Goal: Information Seeking & Learning: Learn about a topic

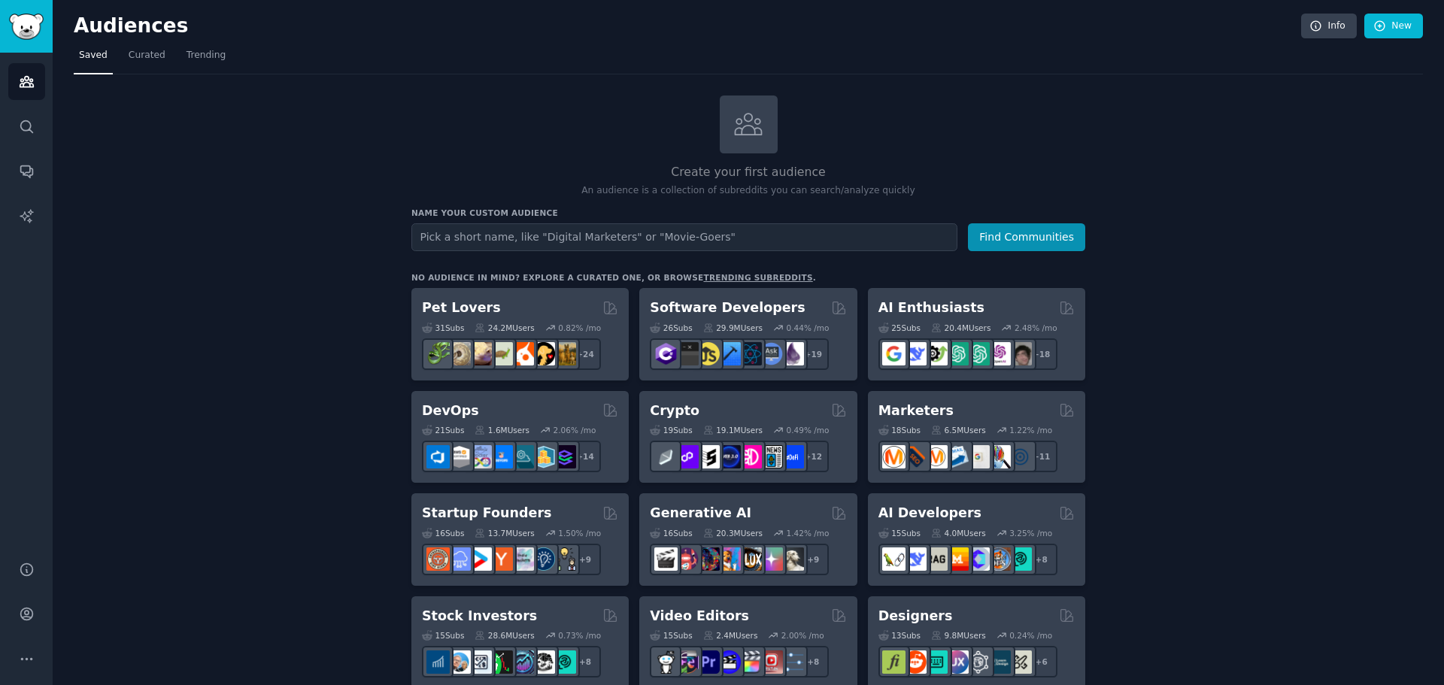
click at [704, 274] on link "trending subreddits" at bounding box center [757, 277] width 109 height 9
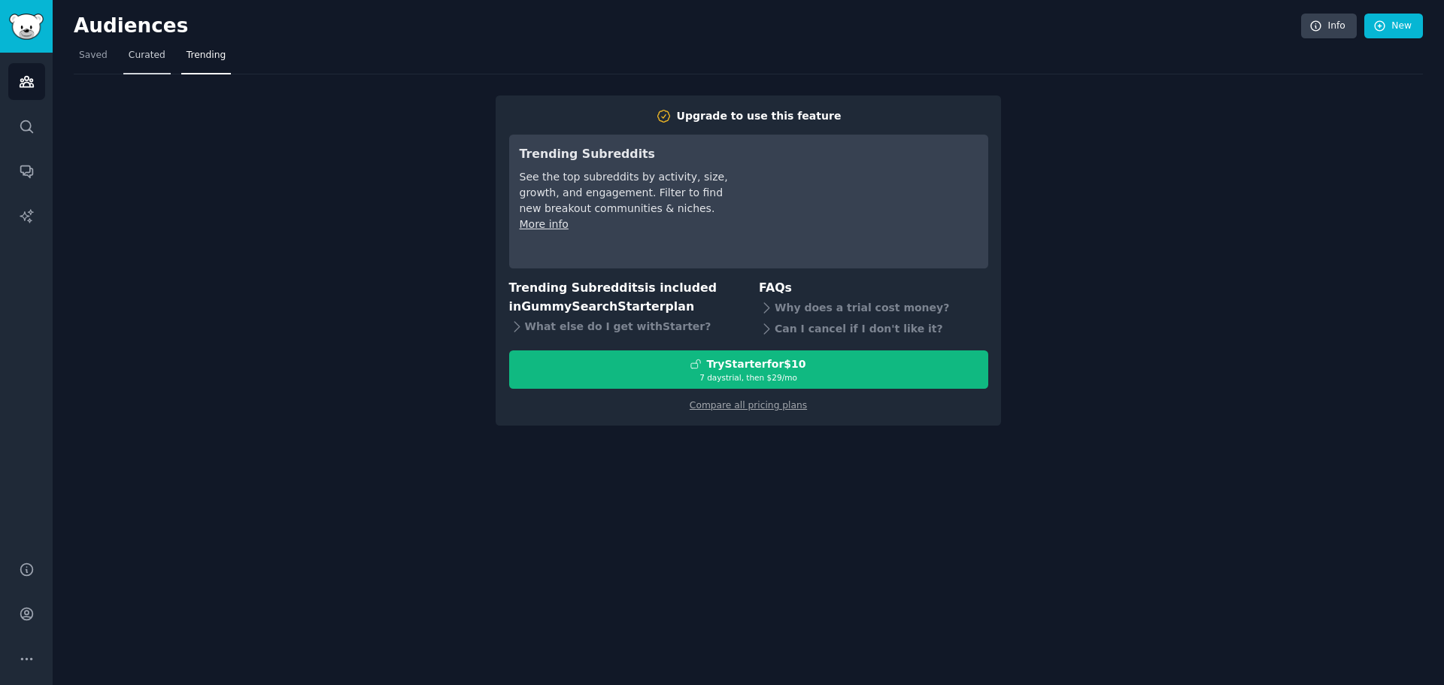
click at [140, 53] on span "Curated" at bounding box center [147, 56] width 37 height 14
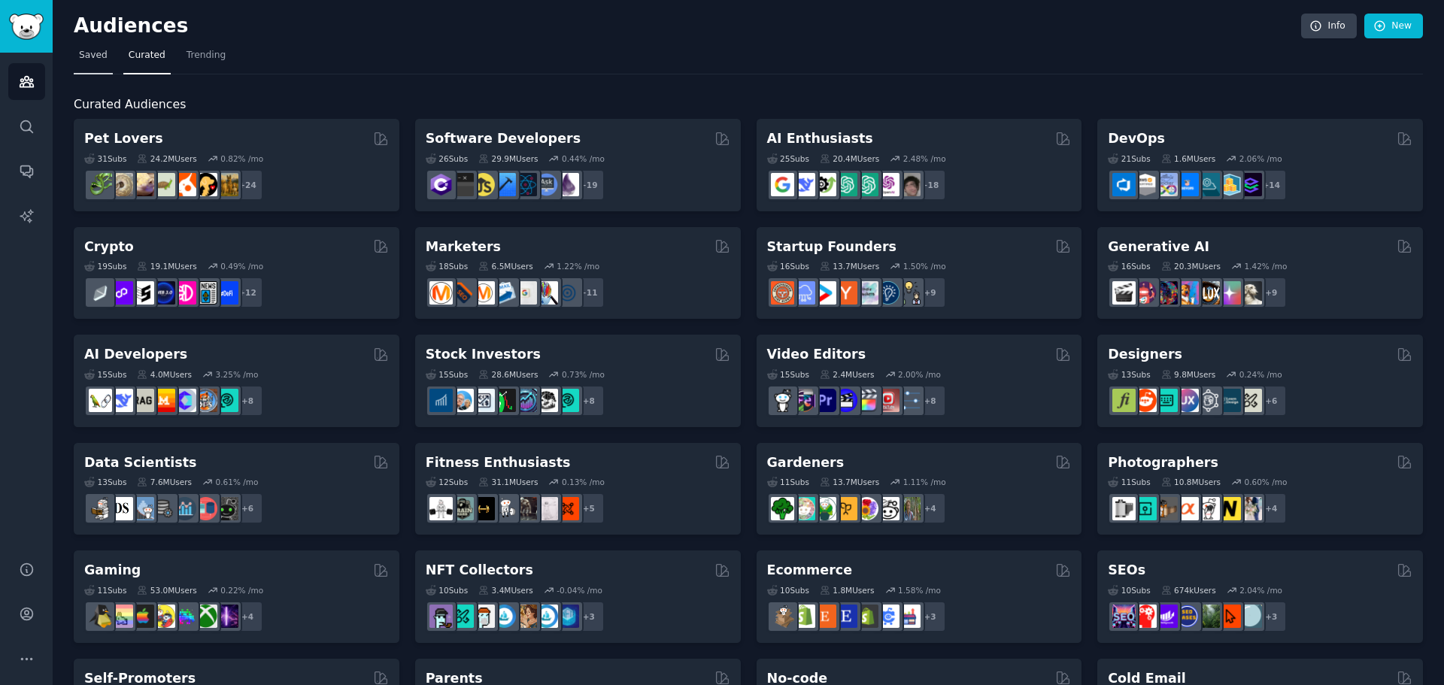
click at [92, 59] on span "Saved" at bounding box center [93, 56] width 29 height 14
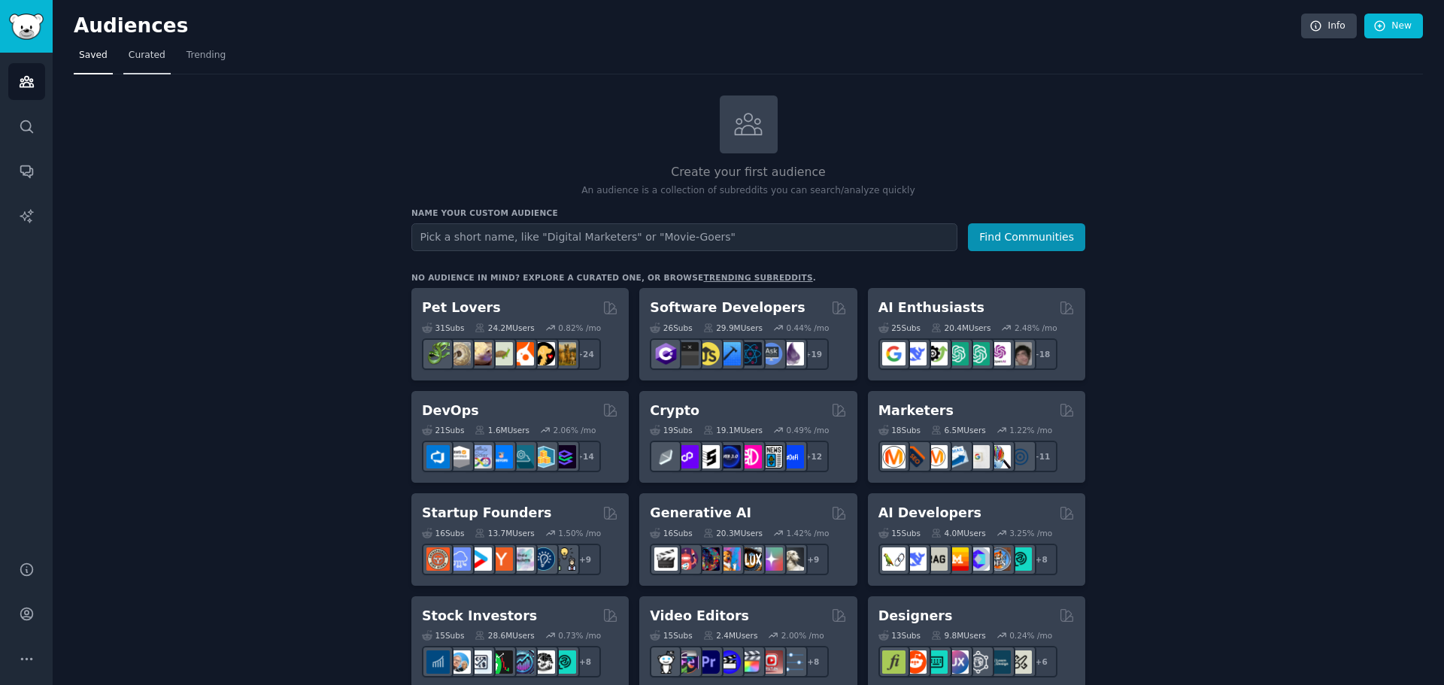
click at [130, 62] on span "Curated" at bounding box center [147, 56] width 37 height 14
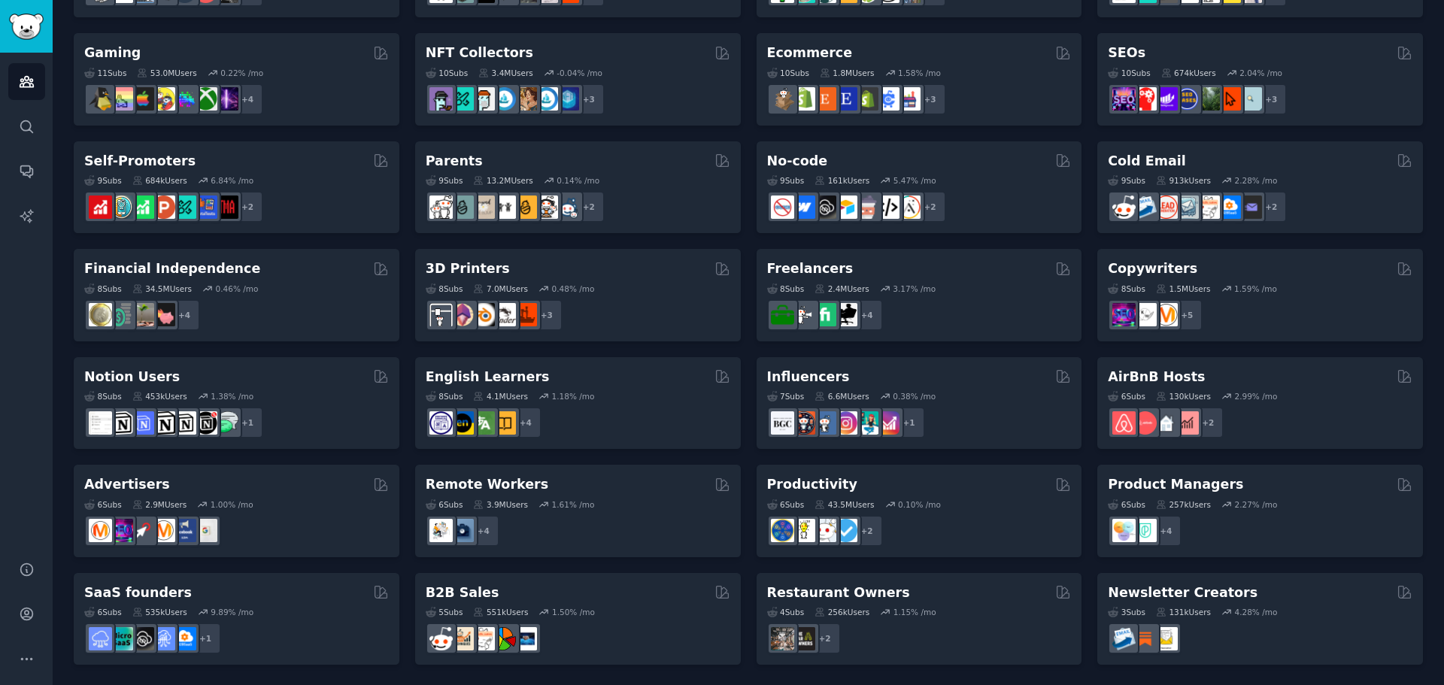
scroll to position [518, 0]
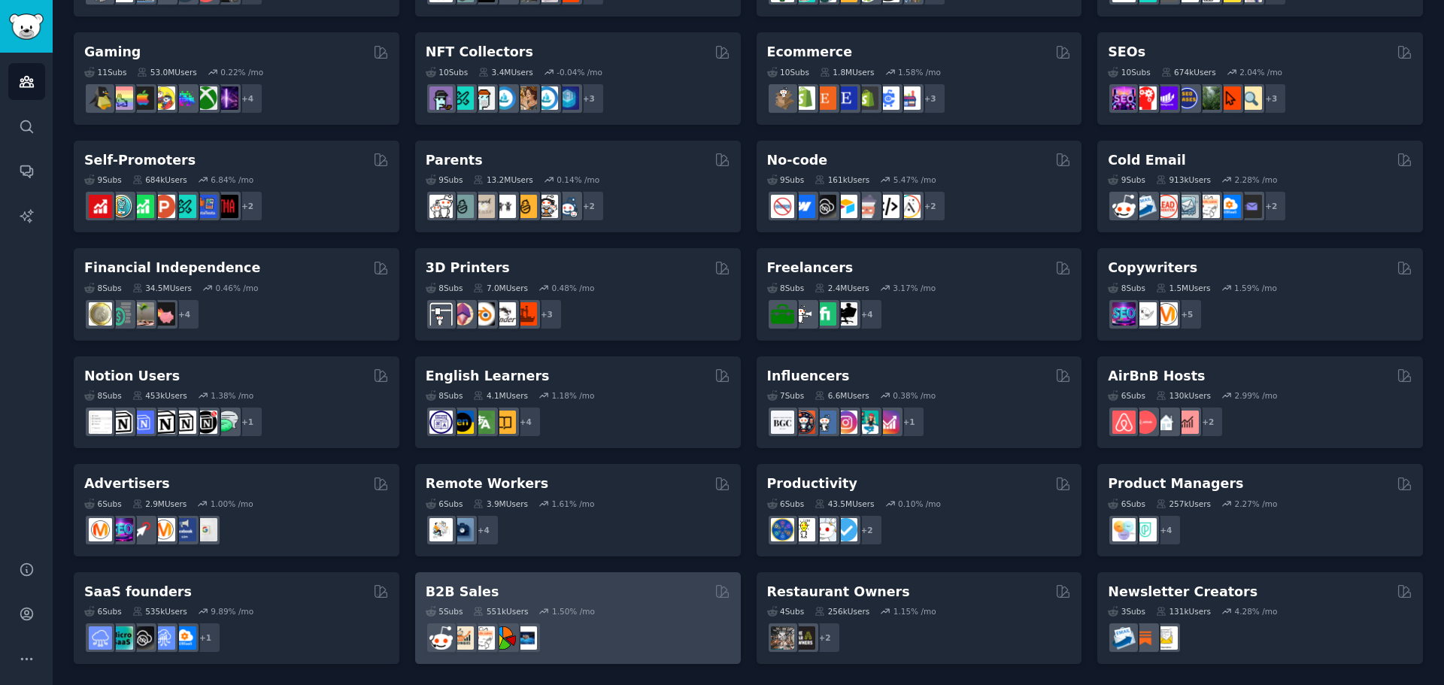
click at [453, 585] on h2 "B2B Sales" at bounding box center [463, 592] width 74 height 19
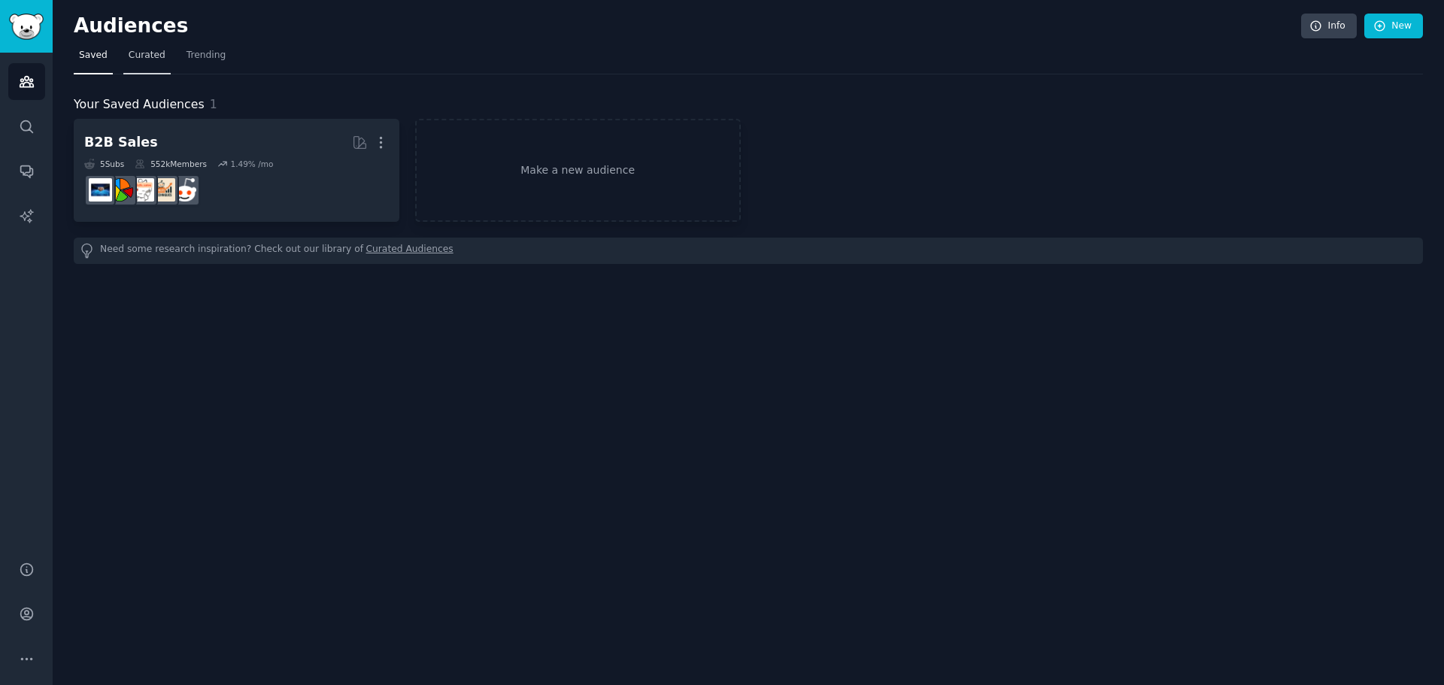
click at [145, 60] on span "Curated" at bounding box center [147, 56] width 37 height 14
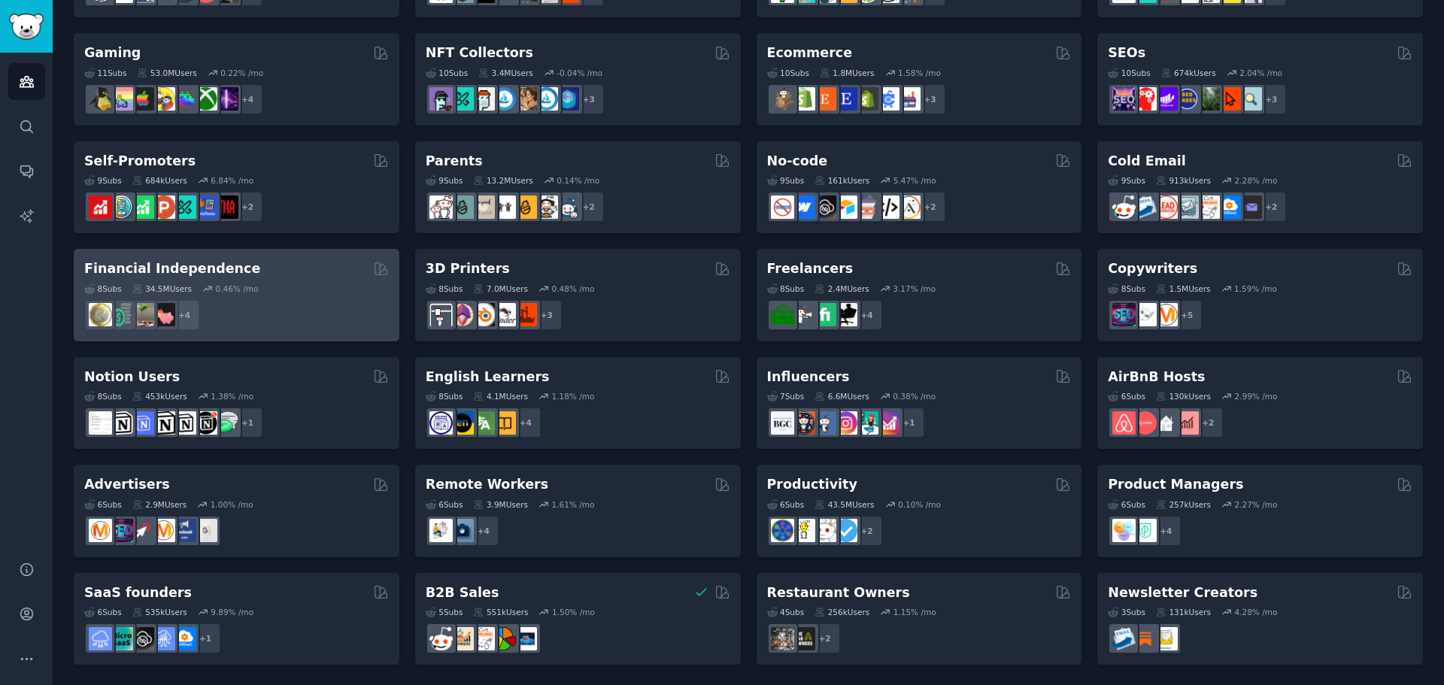
scroll to position [518, 0]
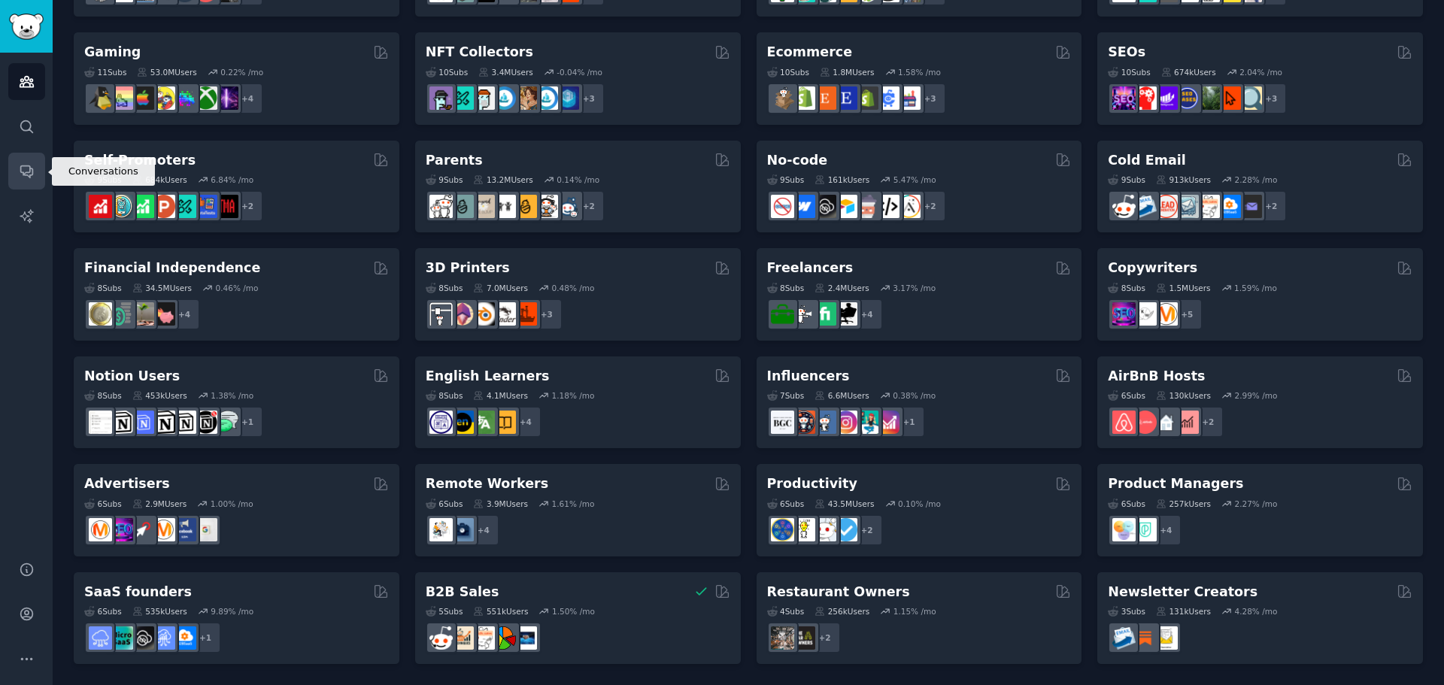
click at [26, 170] on icon "Sidebar" at bounding box center [27, 171] width 16 height 16
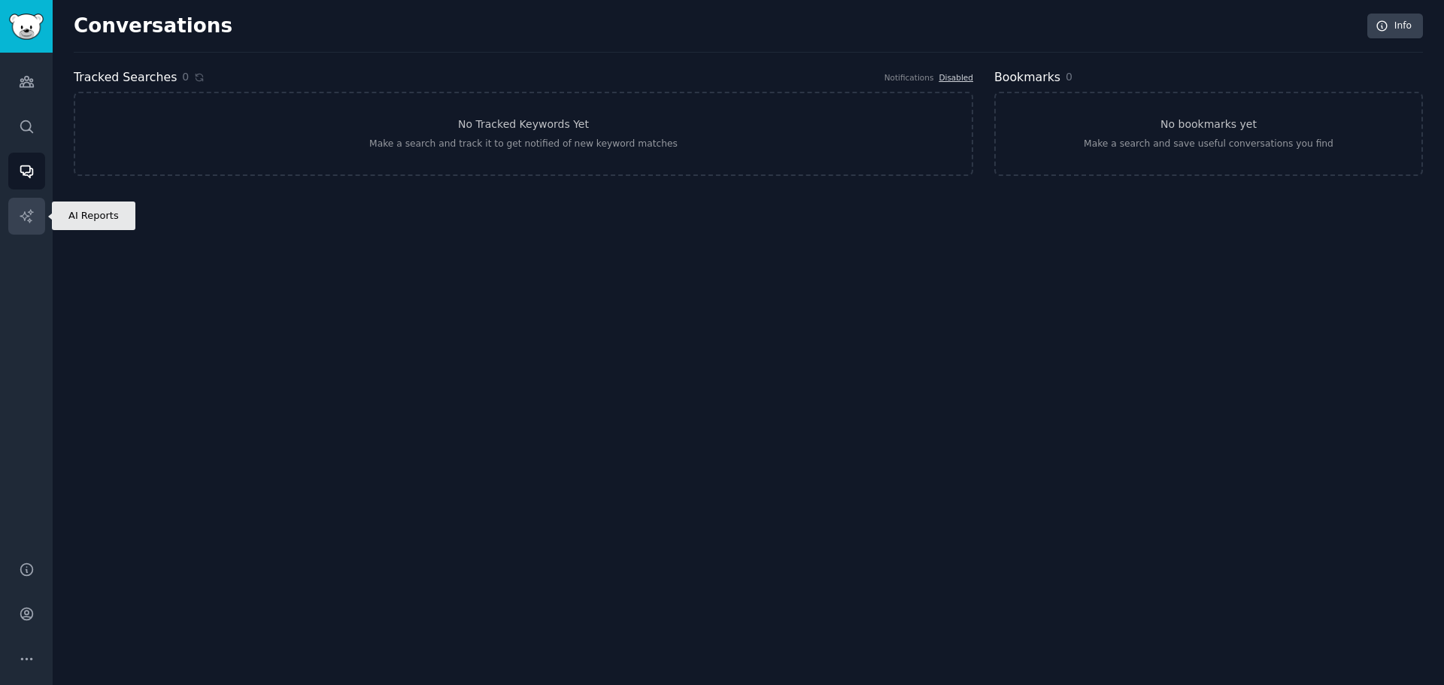
click at [32, 199] on link "AI Reports" at bounding box center [26, 216] width 37 height 37
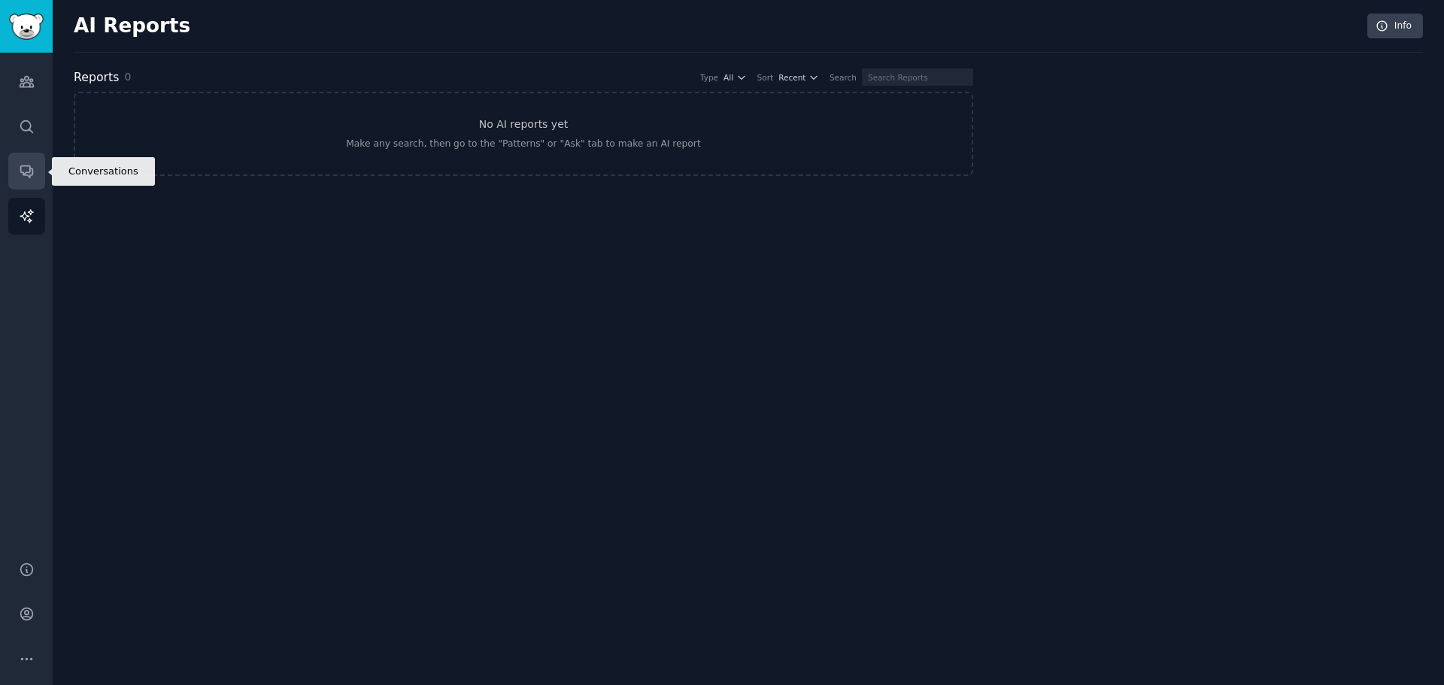
click at [28, 164] on icon "Sidebar" at bounding box center [27, 171] width 16 height 16
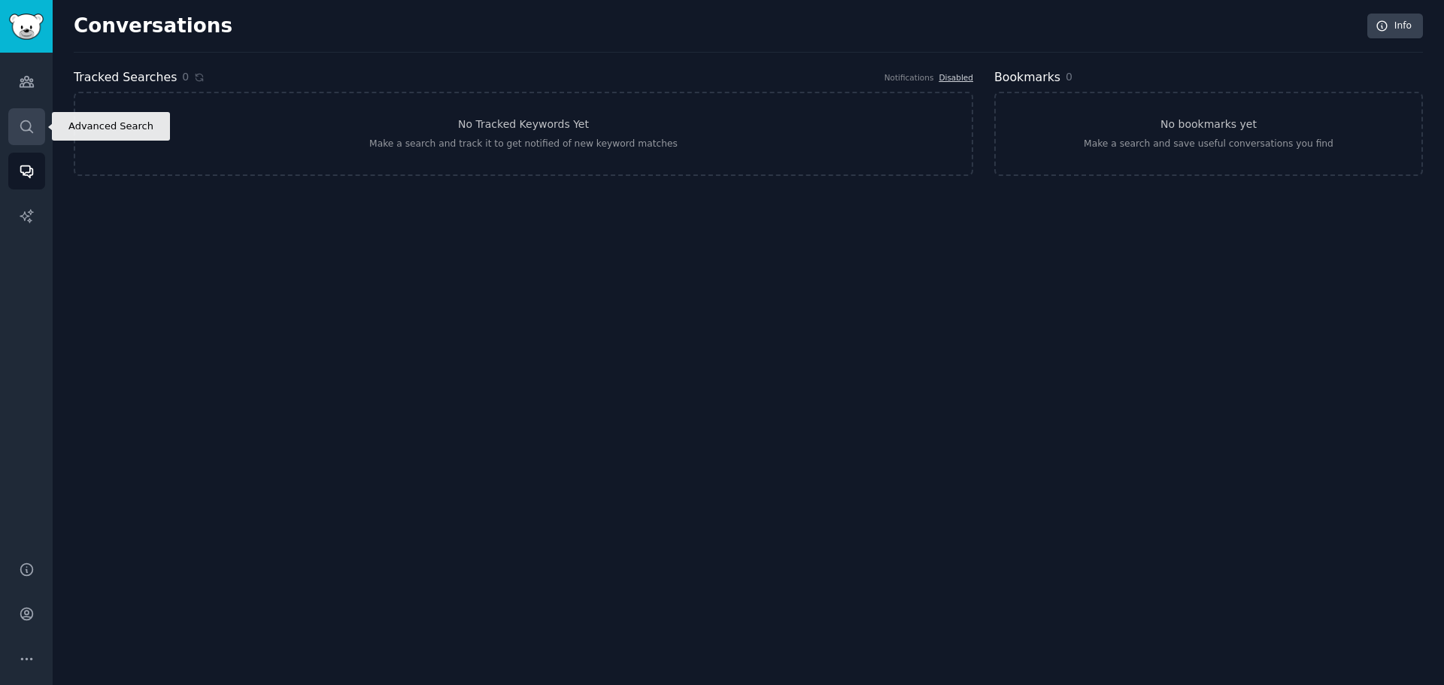
click at [23, 126] on icon "Sidebar" at bounding box center [27, 127] width 16 height 16
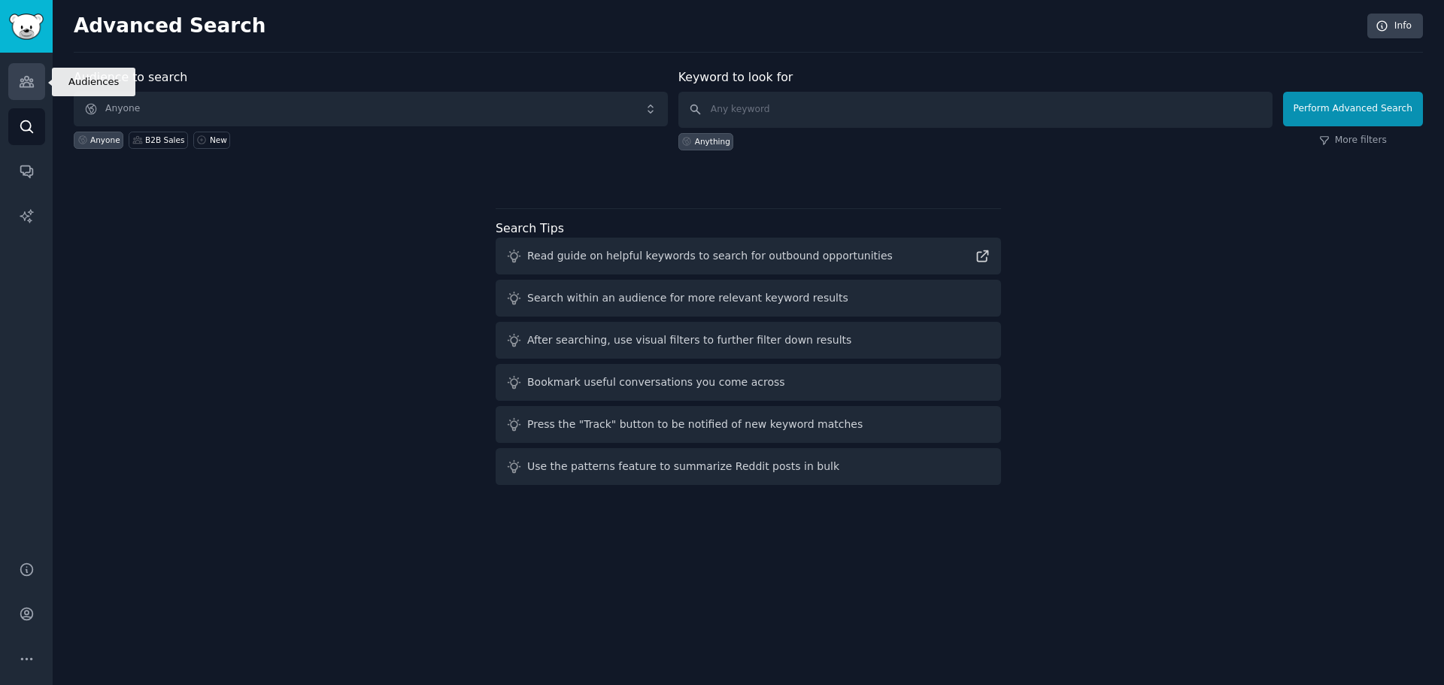
click at [31, 71] on link "Audiences" at bounding box center [26, 81] width 37 height 37
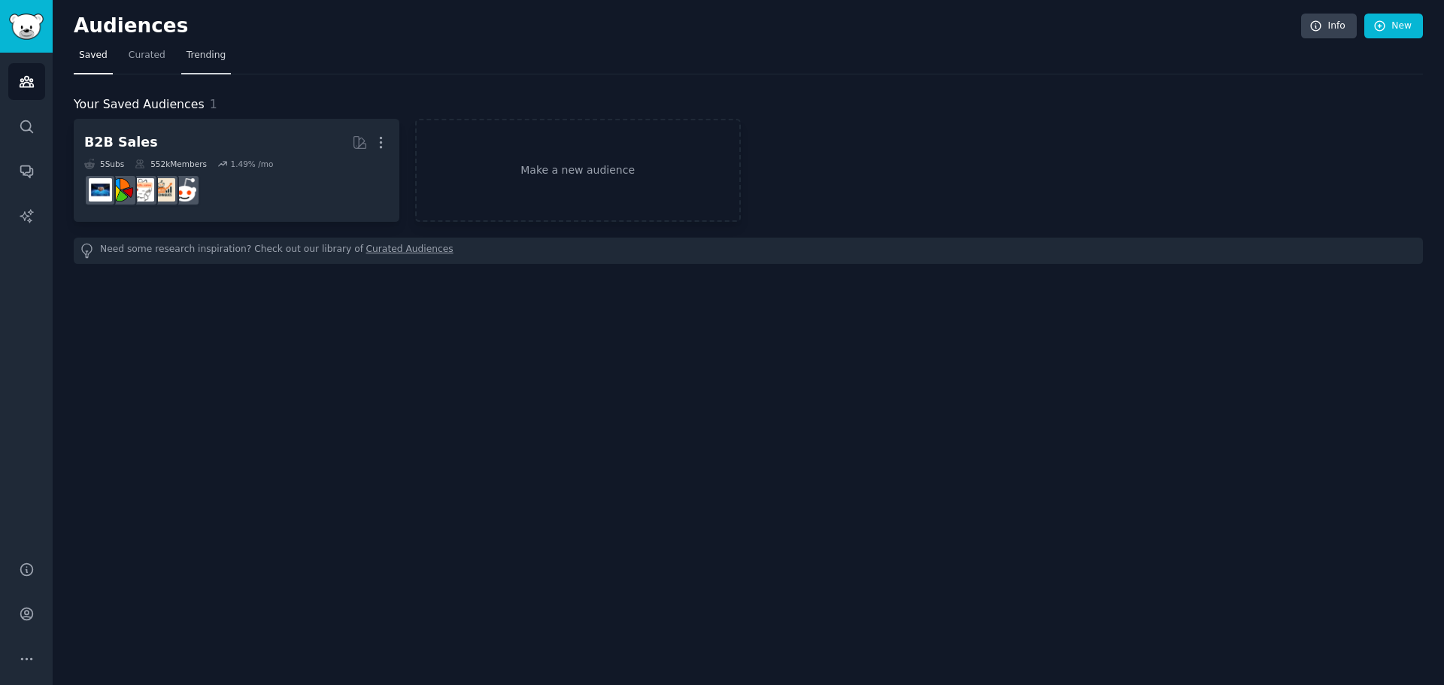
click at [202, 65] on link "Trending" at bounding box center [206, 59] width 50 height 31
